Goal: Transaction & Acquisition: Purchase product/service

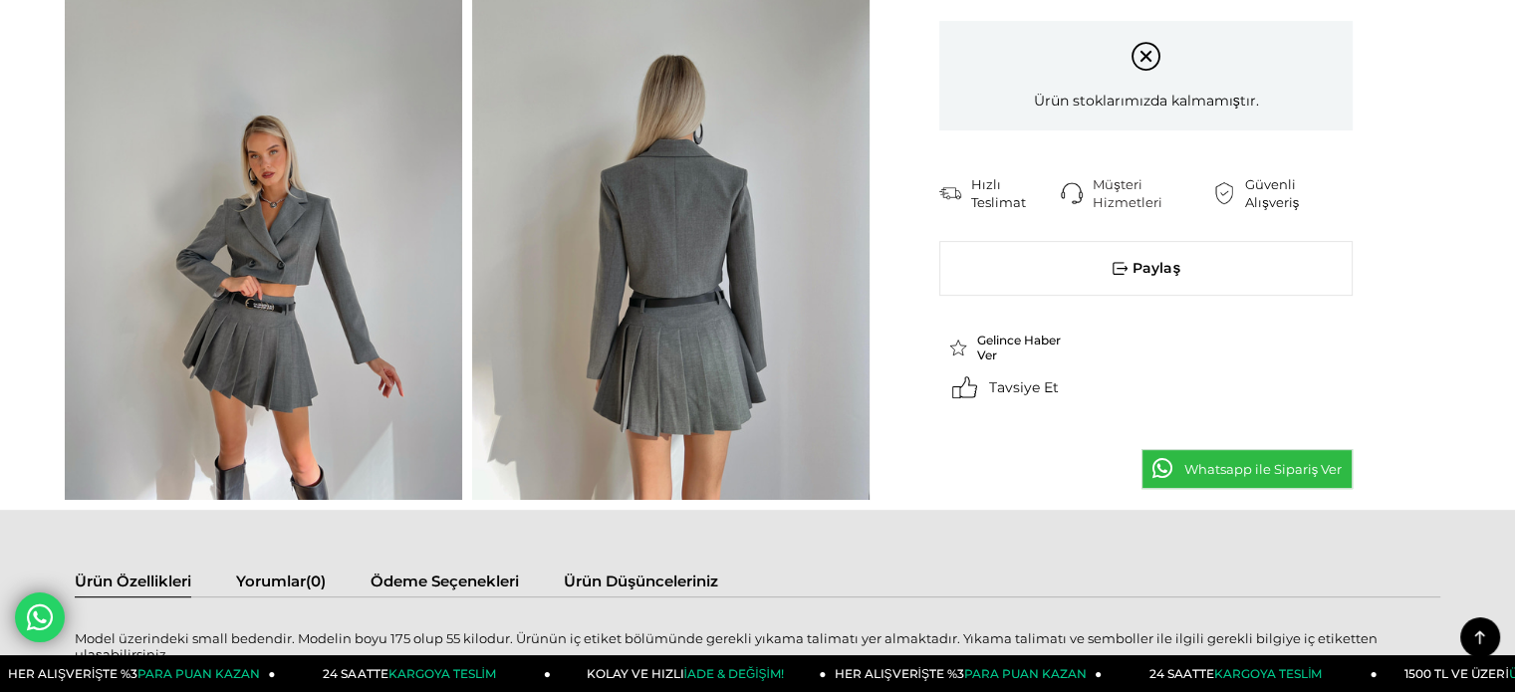
scroll to position [896, 0]
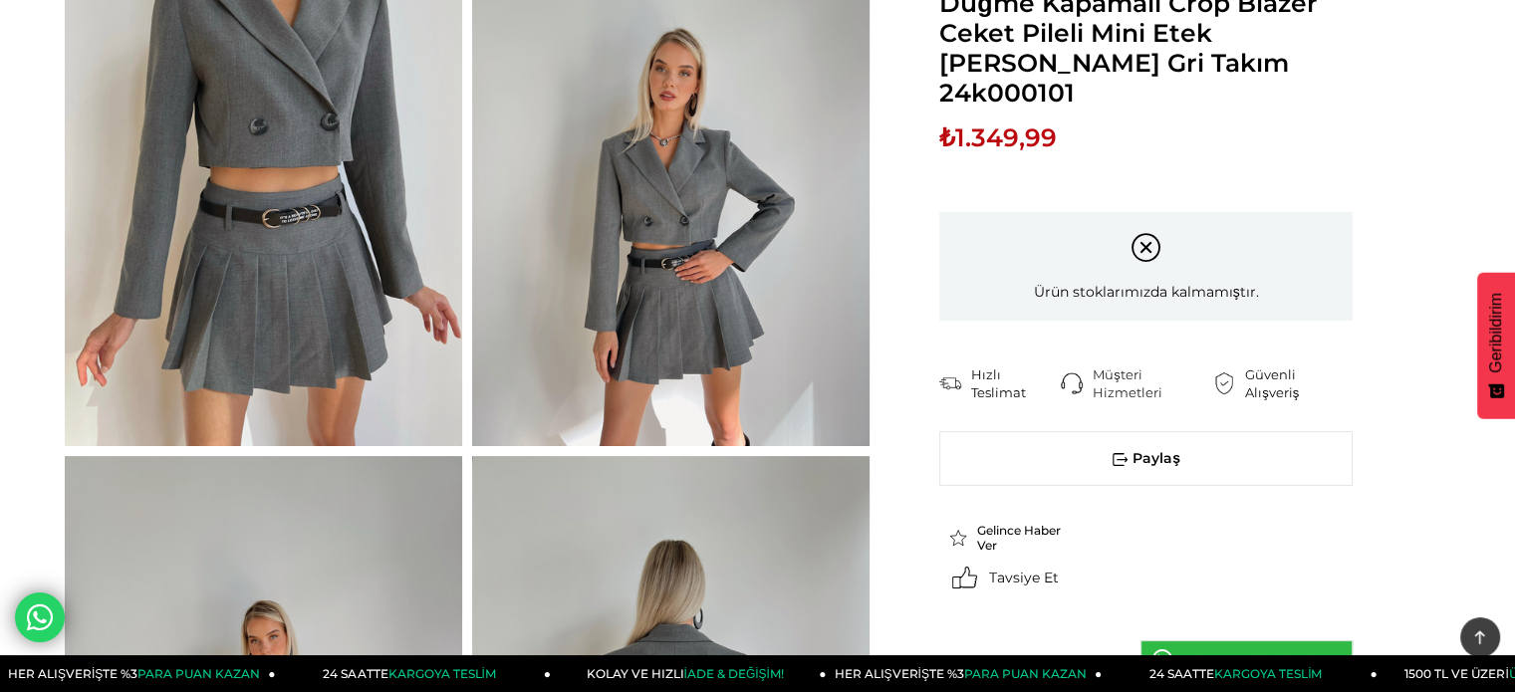
scroll to position [100, 0]
